Goal: Information Seeking & Learning: Find specific fact

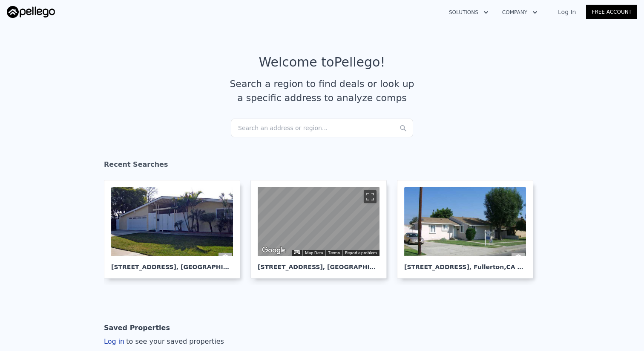
click at [324, 128] on div "Search an address or region..." at bounding box center [322, 127] width 182 height 19
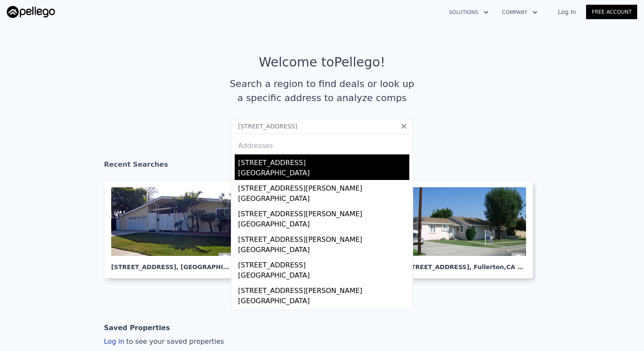
type input "[STREET_ADDRESS]"
click at [307, 159] on div "[STREET_ADDRESS]" at bounding box center [323, 161] width 171 height 14
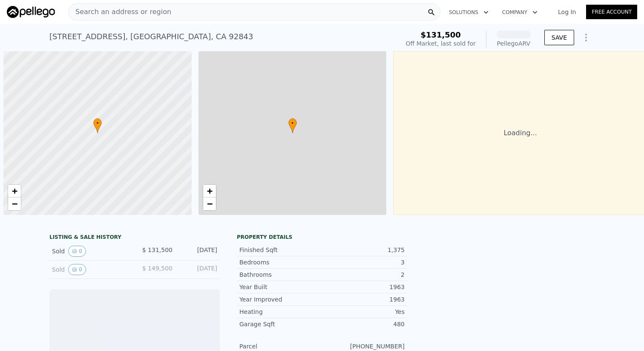
scroll to position [0, 3]
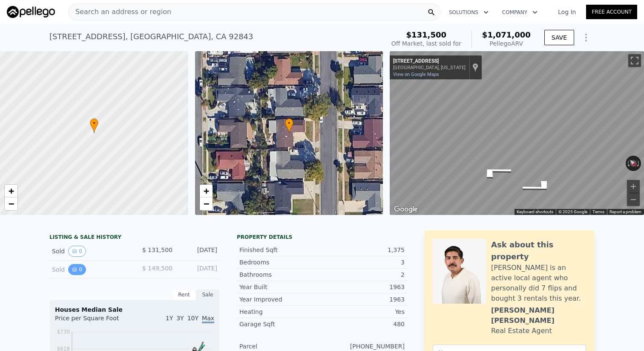
click at [76, 270] on icon "View historical data" at bounding box center [74, 269] width 5 height 5
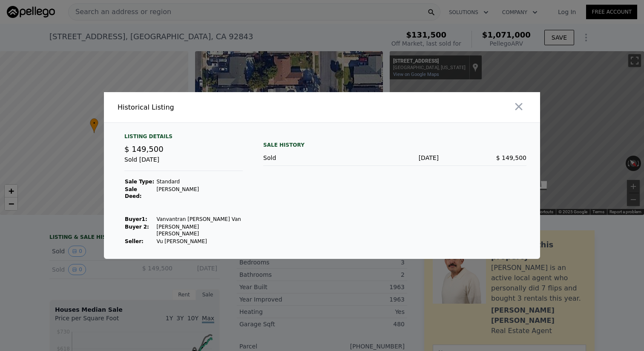
click at [78, 252] on div at bounding box center [322, 175] width 644 height 351
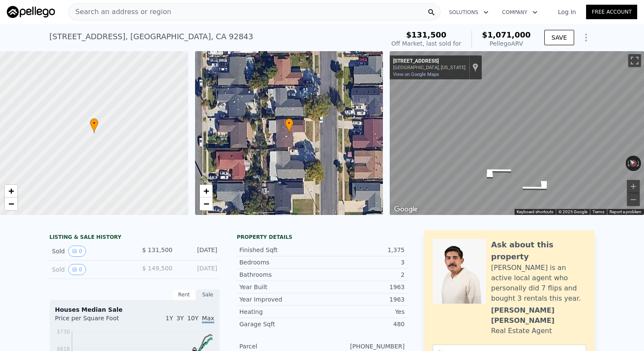
click at [78, 252] on button "0" at bounding box center [77, 251] width 18 height 11
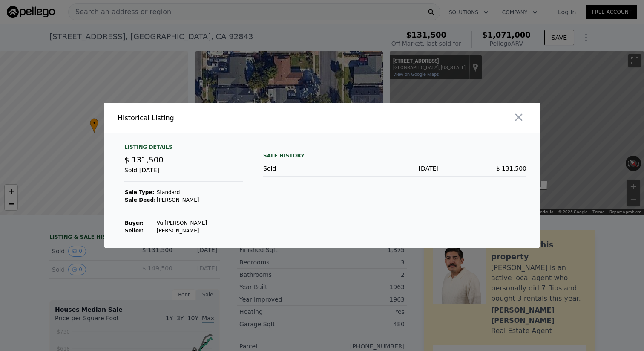
click at [91, 265] on div at bounding box center [322, 175] width 644 height 351
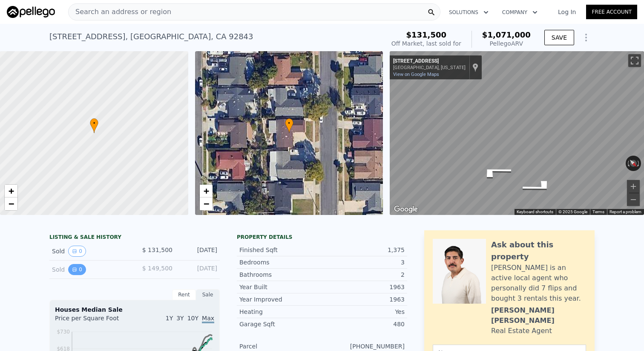
click at [72, 267] on icon "View historical data" at bounding box center [74, 269] width 5 height 5
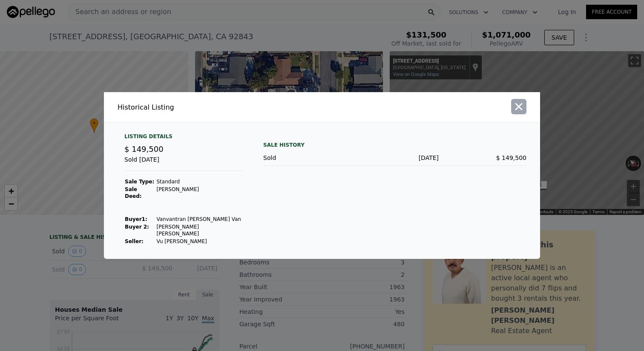
click at [517, 113] on icon "button" at bounding box center [519, 107] width 12 height 12
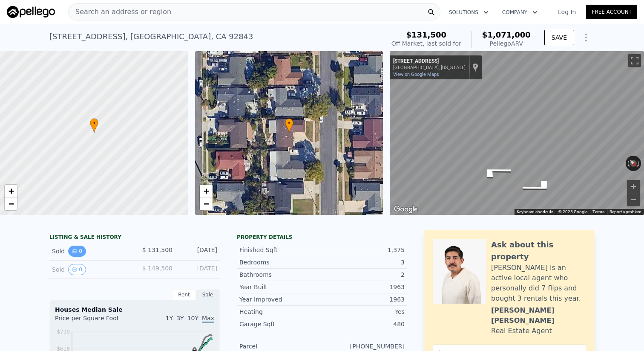
click at [78, 250] on button "0" at bounding box center [77, 251] width 18 height 11
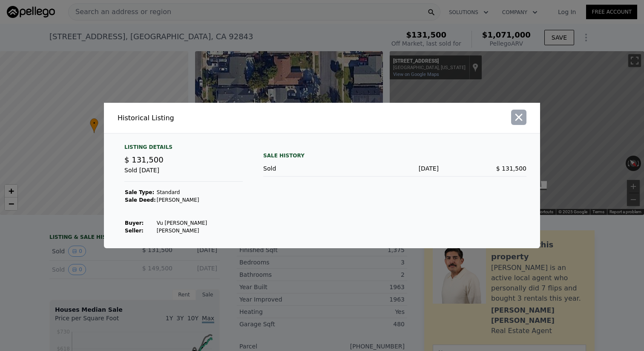
click at [525, 121] on button "button" at bounding box center [518, 117] width 15 height 15
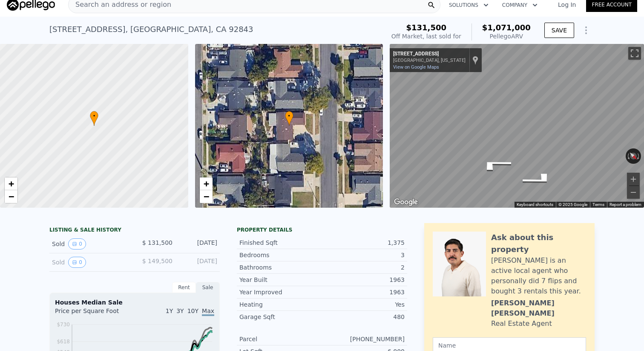
scroll to position [0, 0]
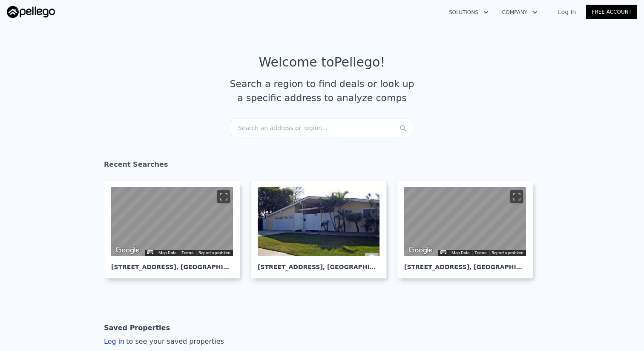
click at [321, 129] on div "Search an address or region..." at bounding box center [322, 127] width 182 height 19
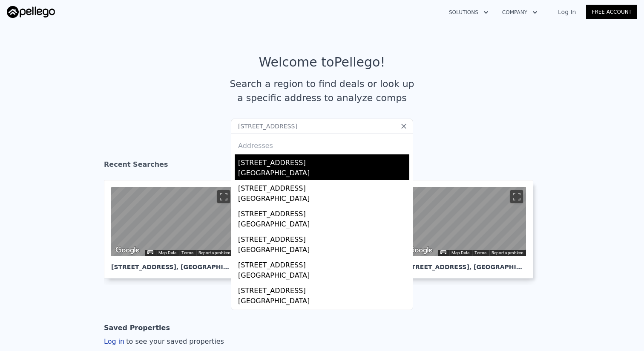
type input "[STREET_ADDRESS]"
click at [308, 160] on div "2118 W Midwood Ln" at bounding box center [323, 161] width 171 height 14
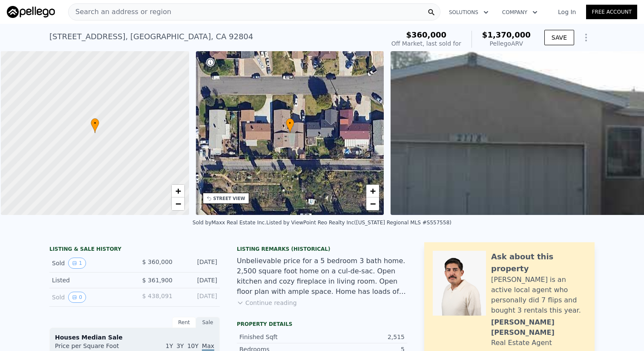
scroll to position [0, 3]
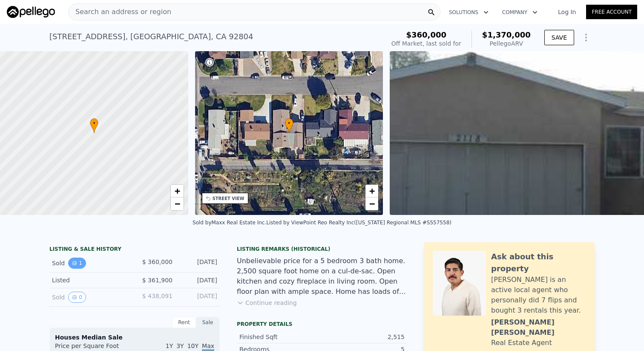
click at [75, 263] on icon "View historical data" at bounding box center [74, 262] width 3 height 3
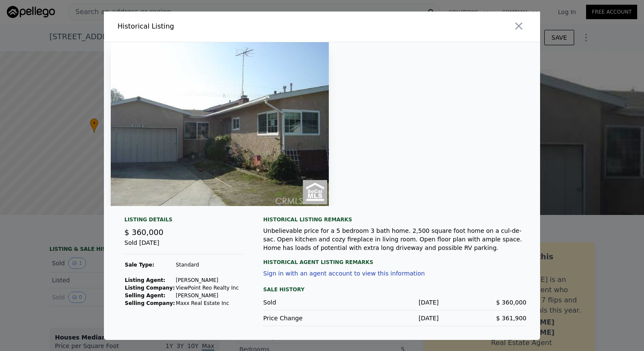
click at [20, 282] on div at bounding box center [322, 175] width 644 height 351
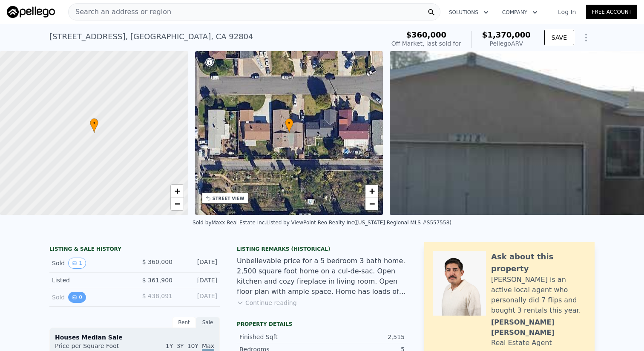
click at [73, 298] on icon "View historical data" at bounding box center [74, 297] width 5 height 5
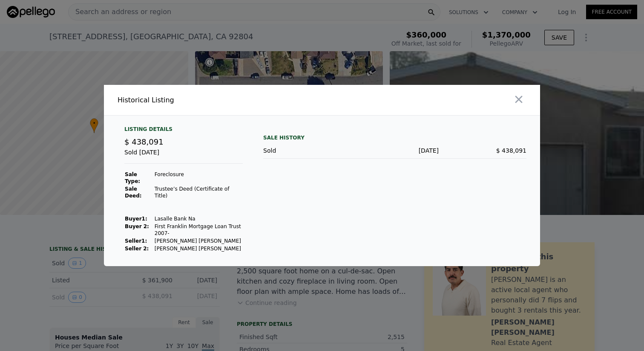
click at [95, 240] on div at bounding box center [322, 175] width 644 height 351
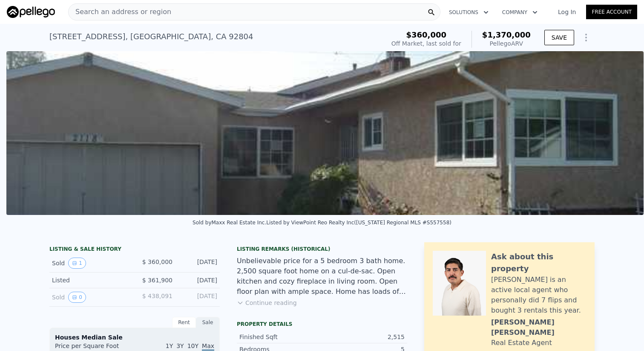
scroll to position [0, 390]
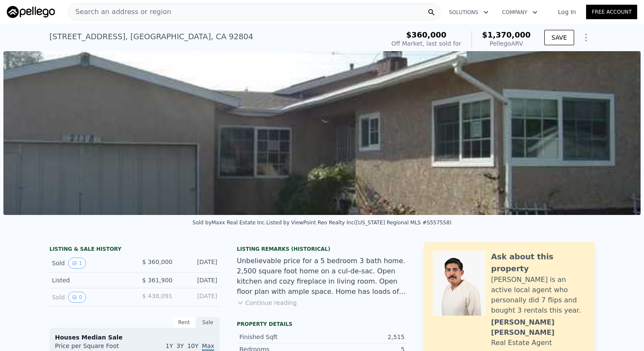
click at [456, 162] on img at bounding box center [322, 133] width 638 height 164
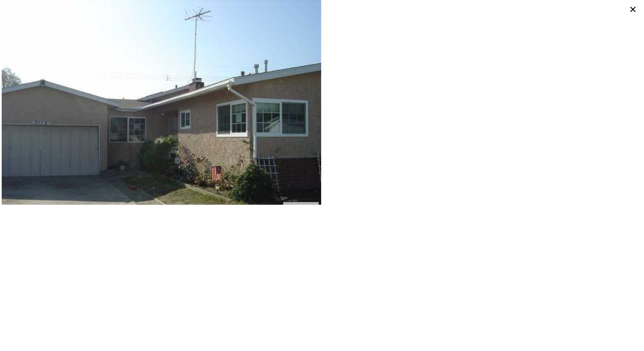
scroll to position [0, 3]
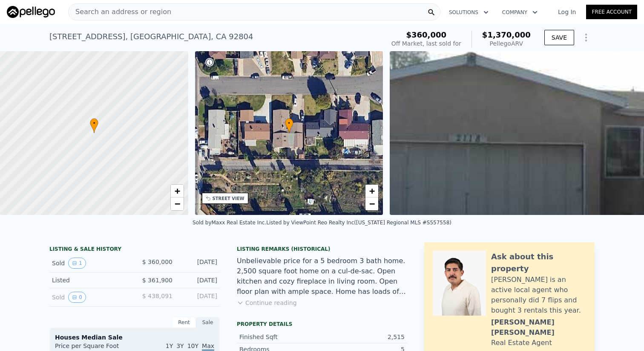
click at [133, 38] on div "2118 W Midwood Ln , Anaheim , CA 92804" at bounding box center [151, 37] width 204 height 12
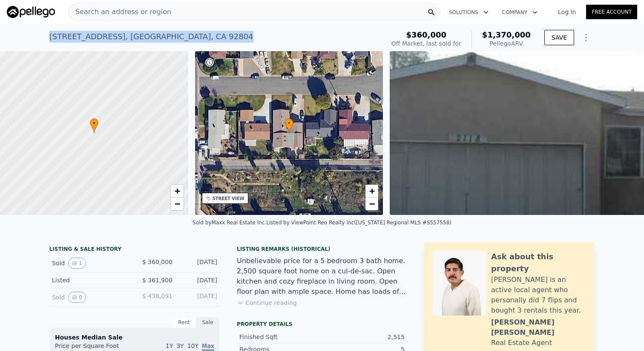
click at [133, 38] on div "2118 W Midwood Ln , Anaheim , CA 92804" at bounding box center [151, 37] width 204 height 12
copy div "2118 W Midwood Ln , Anaheim , CA 92804 Sold Feb 2009 for $360k (~ARV $1.370m )"
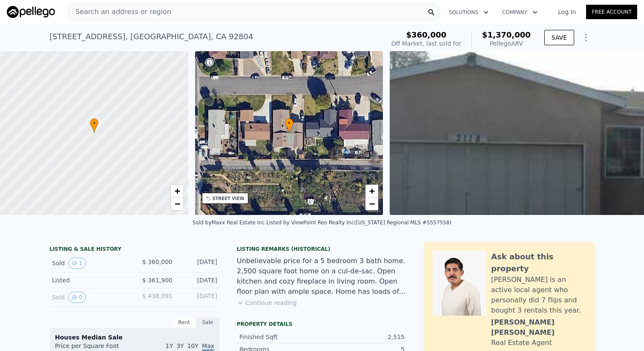
click at [228, 11] on div "Search an address or region" at bounding box center [254, 11] width 373 height 17
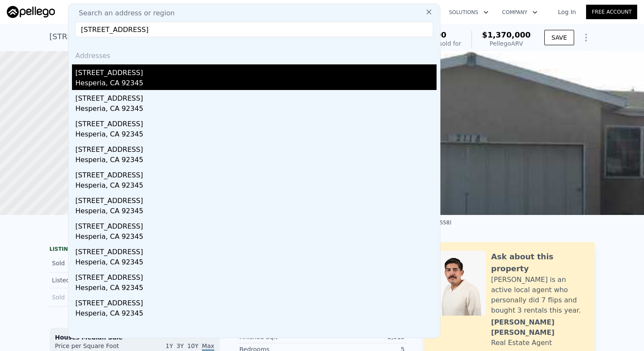
type input "15379 Ash St, Hesperia, CA 92345"
click at [211, 71] on div "15379 Ash Street" at bounding box center [255, 71] width 361 height 14
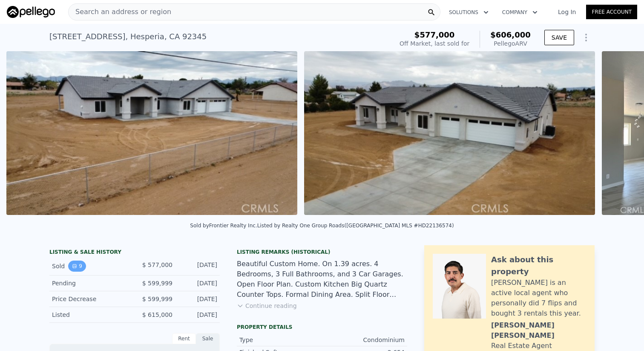
scroll to position [0, 390]
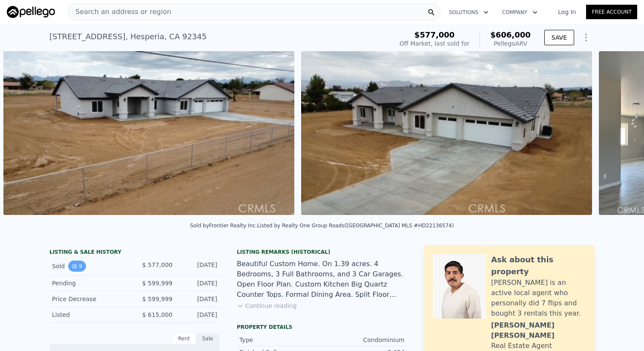
click at [74, 268] on button "9" at bounding box center [77, 265] width 18 height 11
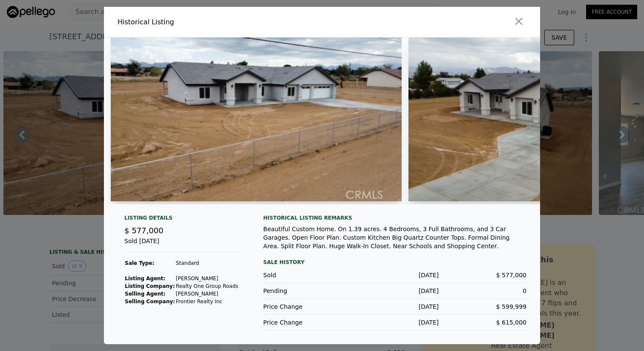
click at [61, 285] on div at bounding box center [322, 175] width 644 height 351
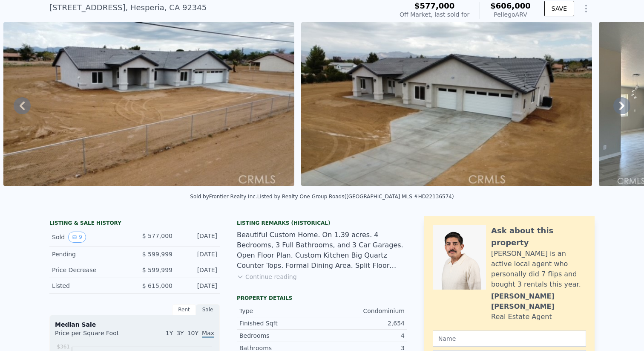
scroll to position [29, 0]
click at [81, 238] on button "9" at bounding box center [77, 236] width 18 height 11
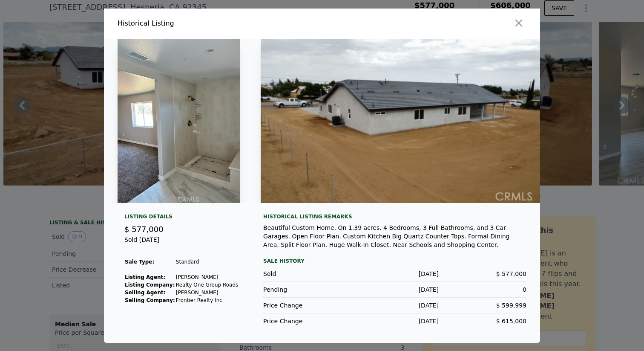
scroll to position [0, 1419]
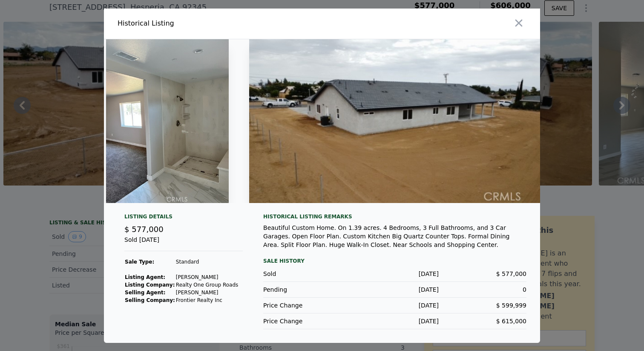
click at [35, 274] on div at bounding box center [322, 175] width 644 height 351
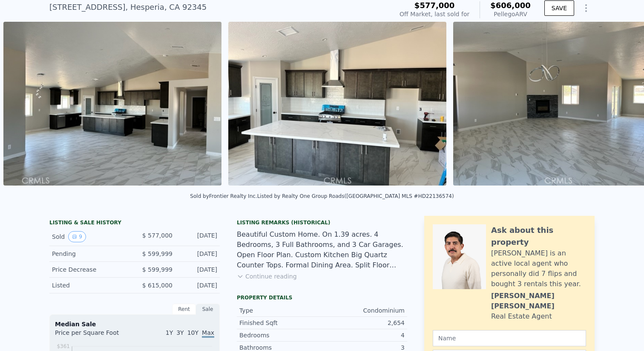
scroll to position [0, 985]
click at [348, 118] on img at bounding box center [338, 104] width 218 height 164
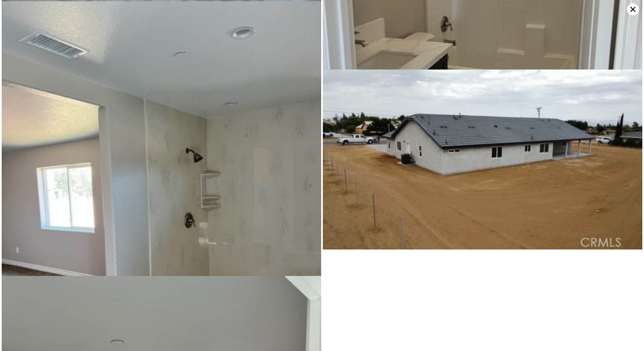
scroll to position [568, 0]
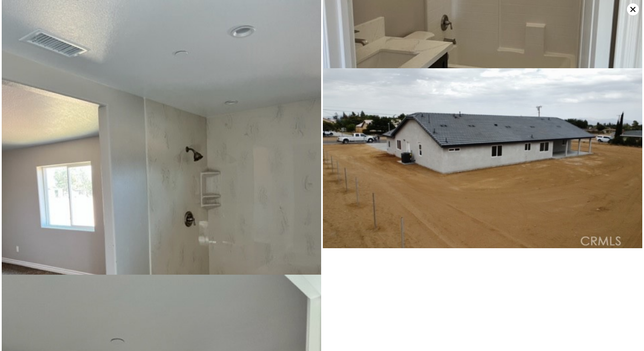
type input "3"
type input "8"
type input "0"
type input "3"
type input "1822"
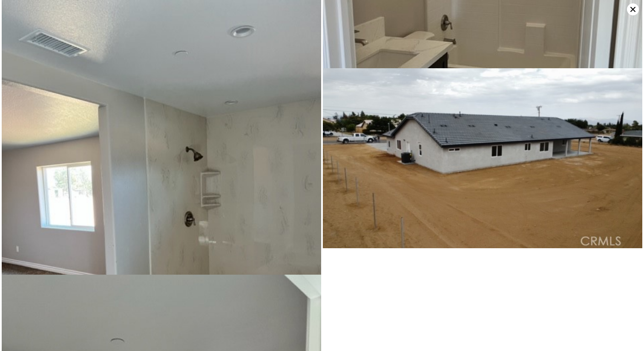
type input "3130"
type input "5300"
type input "13066"
type input "$ 1,370,000"
type input "8"
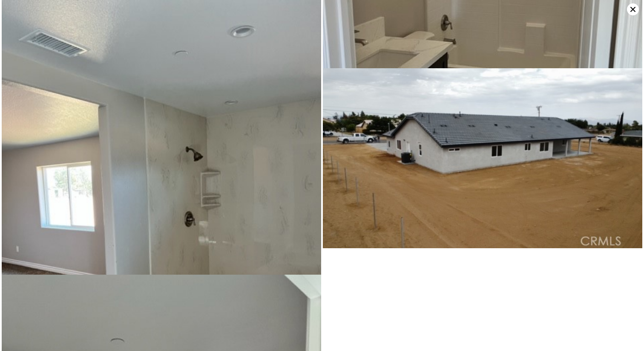
type input "$ 899,271"
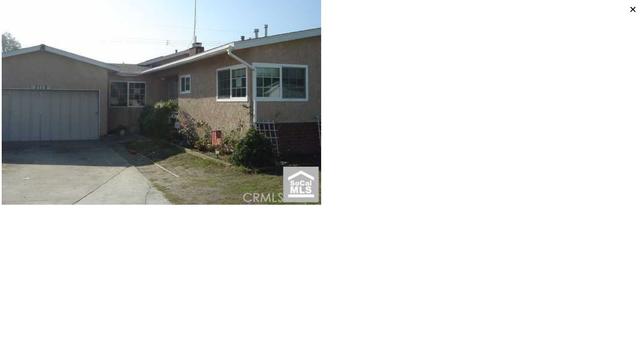
scroll to position [35, 0]
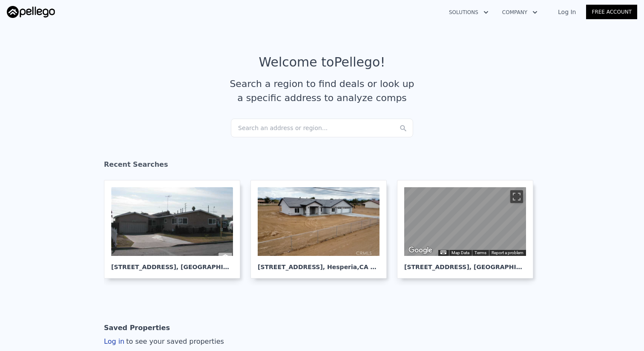
click at [301, 124] on div "Search an address or region..." at bounding box center [322, 127] width 182 height 19
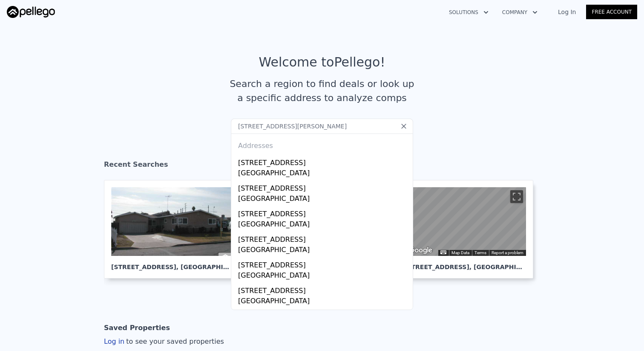
click at [273, 127] on input "220 W Winston Rd ana" at bounding box center [322, 125] width 182 height 15
paste input "1344 S Claremont St Anaheim, CA 92805"
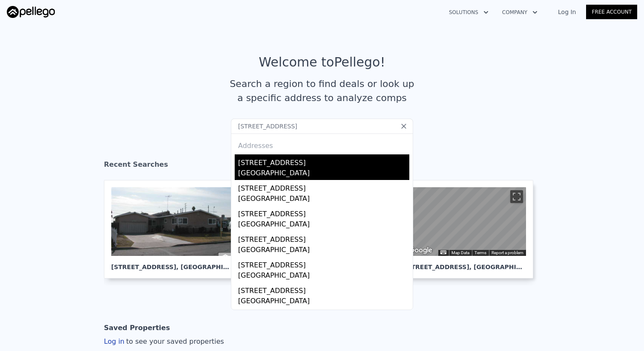
type input "1344 S Claremont St Anaheim, CA 92805"
click at [276, 168] on div "Anaheim, CA 92805" at bounding box center [323, 174] width 171 height 12
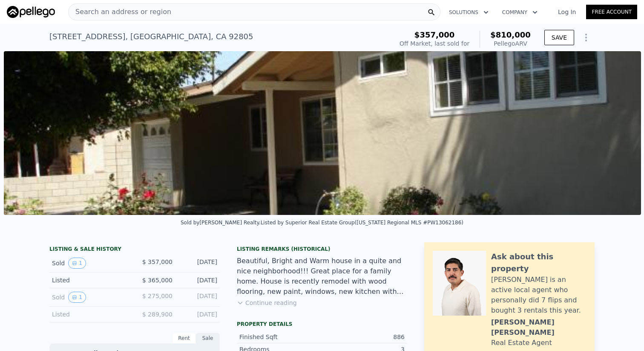
scroll to position [0, 390]
click at [81, 294] on button "1" at bounding box center [77, 297] width 18 height 11
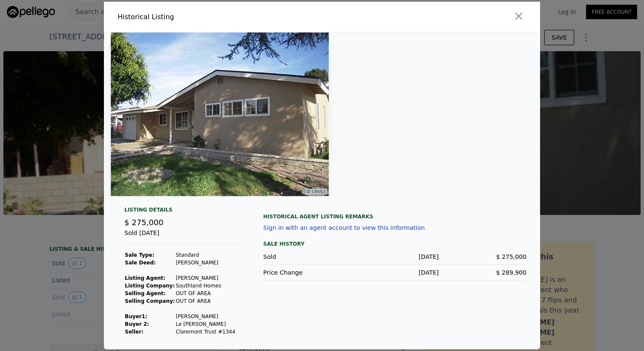
click at [28, 283] on div at bounding box center [322, 175] width 644 height 351
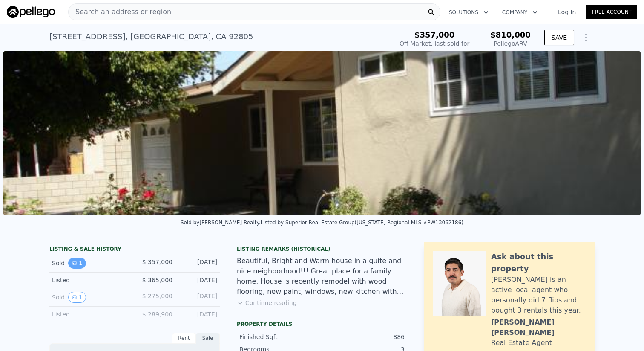
click at [73, 264] on icon "View historical data" at bounding box center [74, 262] width 3 height 3
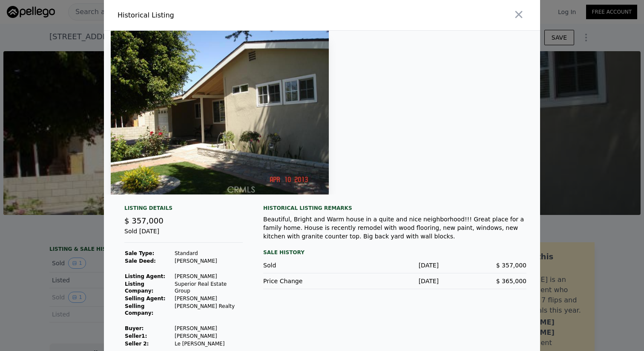
click at [80, 244] on div at bounding box center [322, 175] width 644 height 351
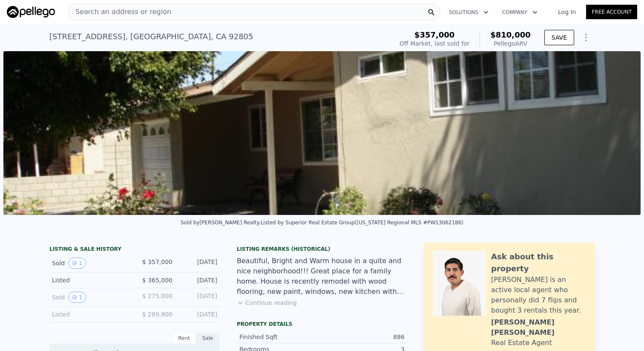
click at [194, 6] on div "Search an address or region" at bounding box center [254, 11] width 373 height 17
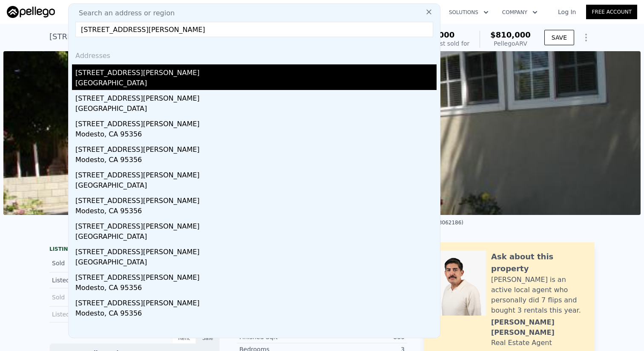
type input "1432 W Janeen Way"
click at [169, 73] on div "1432 W Janeen Way" at bounding box center [255, 71] width 361 height 14
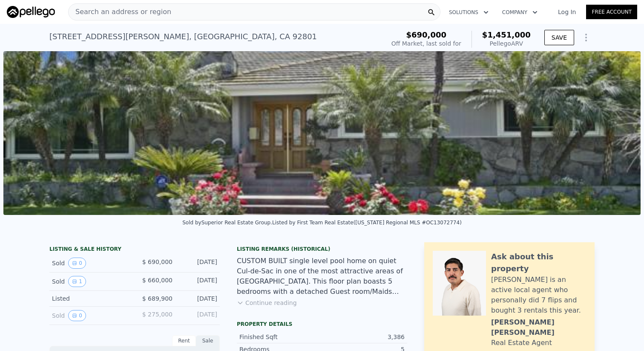
click at [162, 165] on img at bounding box center [322, 133] width 638 height 164
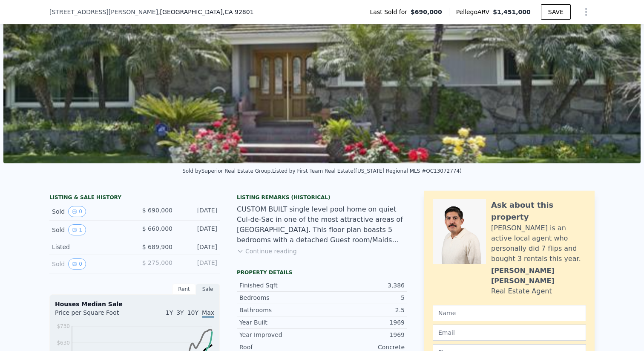
scroll to position [43, 0]
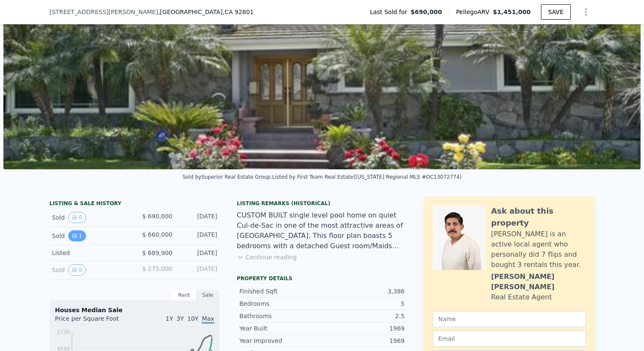
click at [73, 235] on icon "View historical data" at bounding box center [74, 235] width 3 height 3
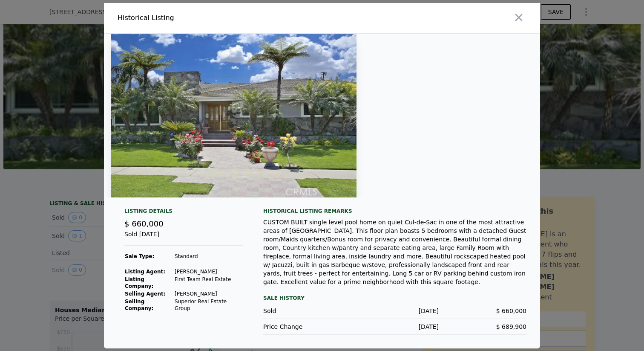
click at [73, 236] on div at bounding box center [322, 175] width 644 height 351
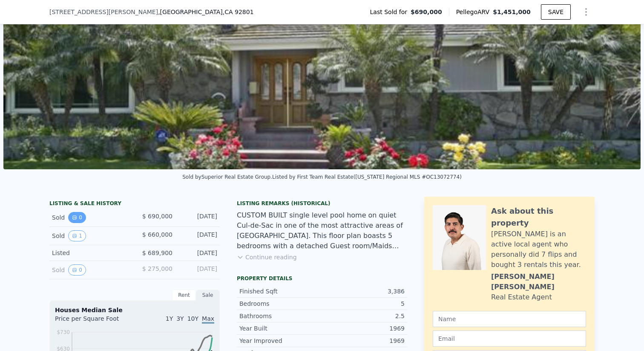
click at [76, 220] on button "0" at bounding box center [77, 217] width 18 height 11
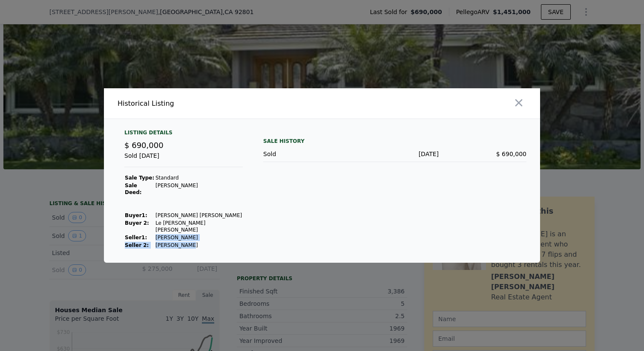
drag, startPoint x: 154, startPoint y: 231, endPoint x: 187, endPoint y: 234, distance: 33.0
click at [187, 235] on tbody "Sale Type: Standard Sale Deed: Grant Deed Buyer 1 : Nguyen Long Thanh Buyer 2: …" at bounding box center [183, 211] width 118 height 75
click at [164, 241] on td "Yabra Olga O" at bounding box center [199, 245] width 88 height 8
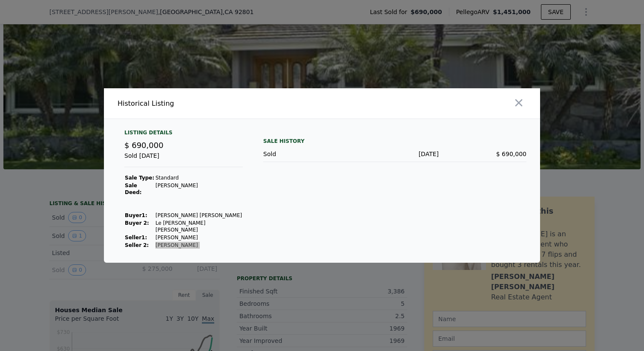
click at [0, 0] on div "​ Historical Listing Listing Details $ 690,000 Sold May 5, 2013 Sale Type: Stan…" at bounding box center [322, 175] width 644 height 351
click at [352, 223] on div "Sale History Sold May 5, 2013 $ 690,000" at bounding box center [394, 189] width 263 height 120
click at [3, 239] on div at bounding box center [322, 175] width 644 height 351
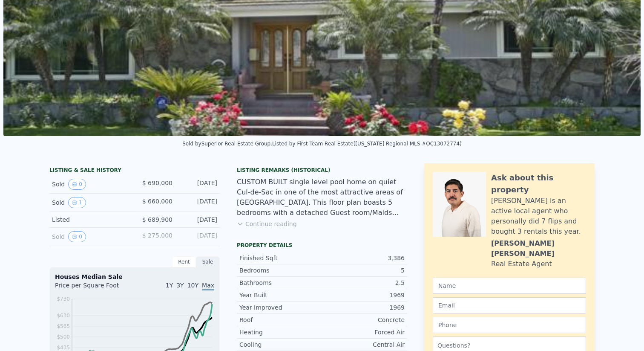
scroll to position [0, 0]
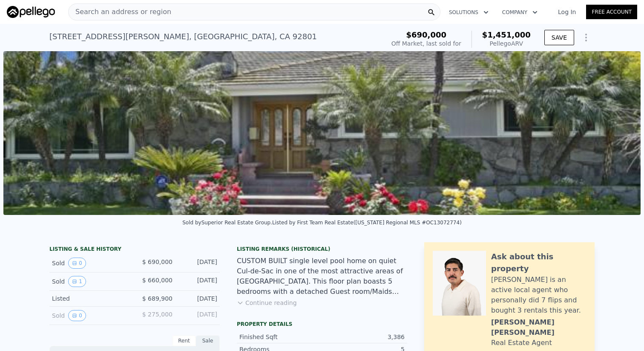
click at [283, 151] on img at bounding box center [322, 133] width 638 height 164
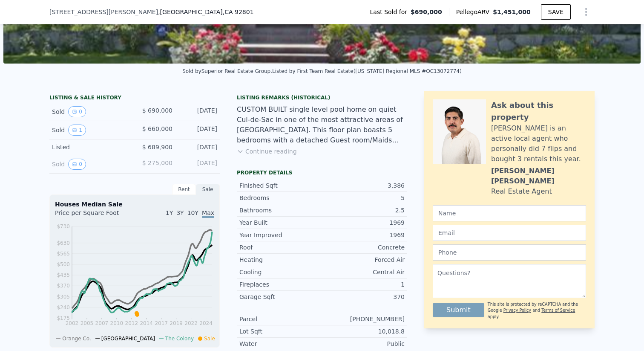
scroll to position [154, 0]
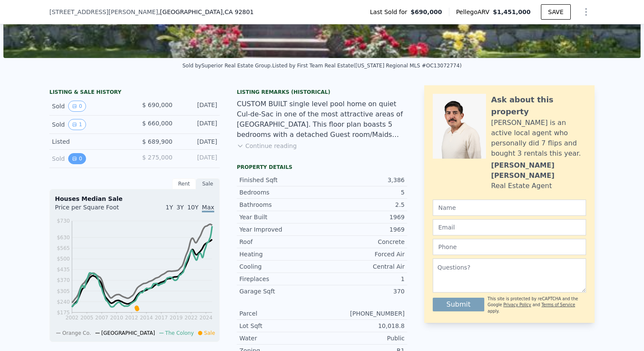
click at [78, 159] on button "0" at bounding box center [77, 158] width 18 height 11
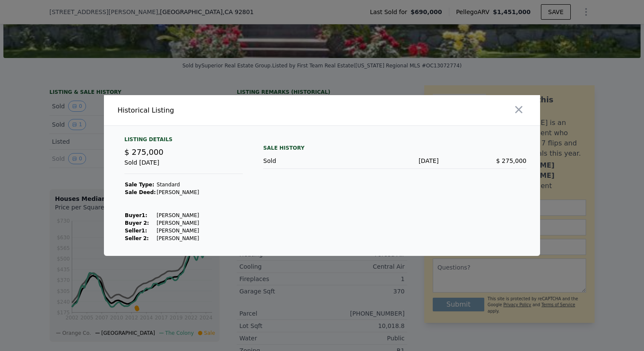
click at [70, 174] on div at bounding box center [322, 175] width 644 height 351
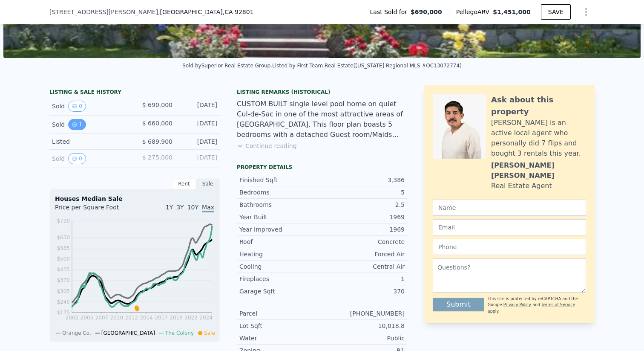
click at [73, 125] on icon "View historical data" at bounding box center [74, 124] width 3 height 3
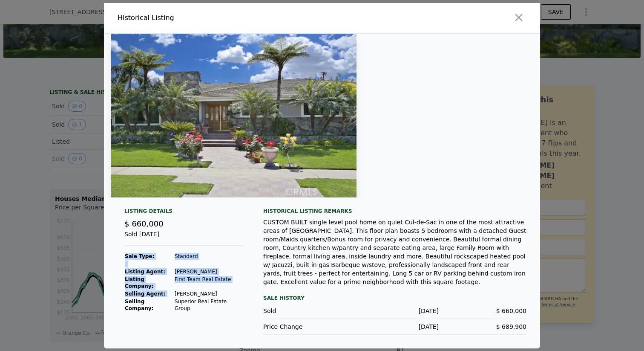
drag, startPoint x: 174, startPoint y: 289, endPoint x: 241, endPoint y: 295, distance: 67.3
click at [241, 295] on div "Listing Details $ 660,000 Sold Jun 11, 2013 Sale Type: Standard Listing Agent: …" at bounding box center [184, 271] width 132 height 127
click at [0, 0] on div "​ Historical Listing Listing Details $ 660,000 Sold Jun 11, 2013 Sale Type: Sta…" at bounding box center [322, 175] width 644 height 351
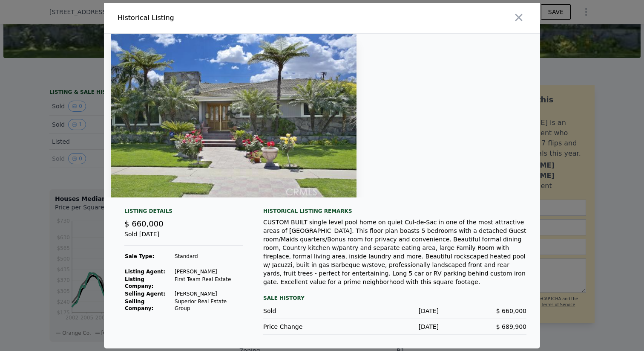
click at [233, 277] on td "First Team Real Estate" at bounding box center [208, 282] width 69 height 14
click at [24, 254] on div at bounding box center [322, 175] width 644 height 351
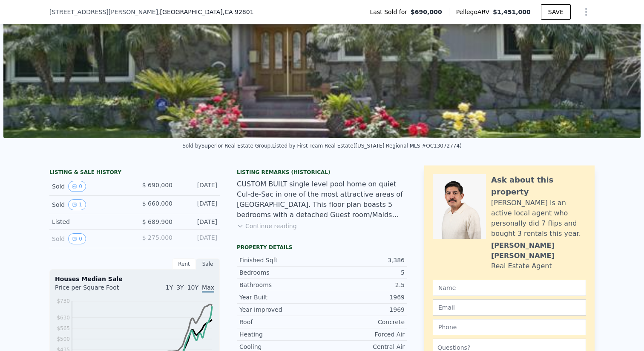
scroll to position [0, 0]
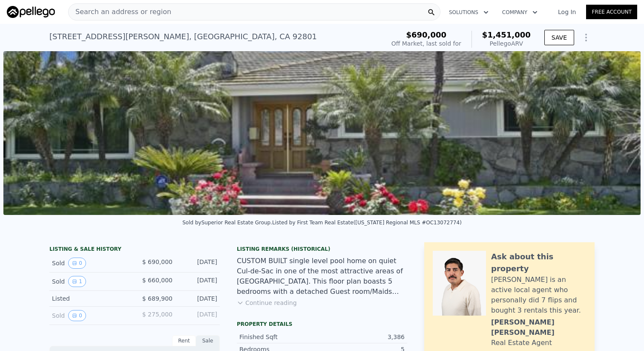
click at [112, 35] on div "1432 W Janeen Way , Anaheim , CA 92801" at bounding box center [183, 37] width 268 height 12
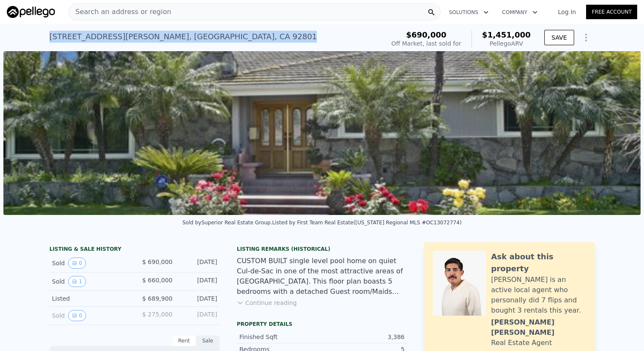
click at [112, 35] on div "1432 W Janeen Way , Anaheim , CA 92801" at bounding box center [183, 37] width 268 height 12
copy div "1432 W Janeen Way , Anaheim , CA 92801 Sold May 2013 for $690k (~ARV $1.451m )"
